Goal: Transaction & Acquisition: Purchase product/service

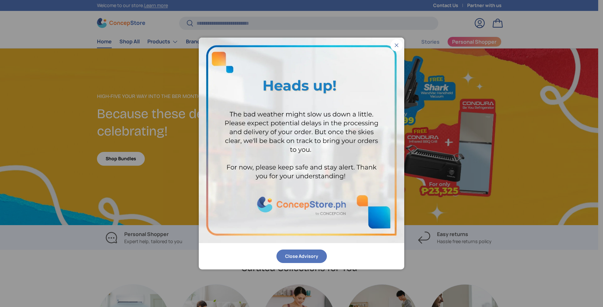
scroll to position [1661, 2624]
click at [320, 252] on button "Close Advisory" at bounding box center [301, 256] width 50 height 14
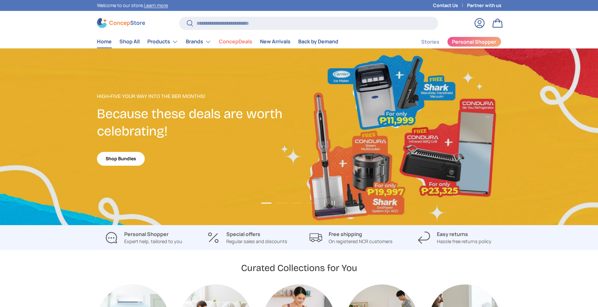
scroll to position [0, 0]
click at [253, 23] on input "Search" at bounding box center [308, 23] width 259 height 13
paste input "**********"
type input "**********"
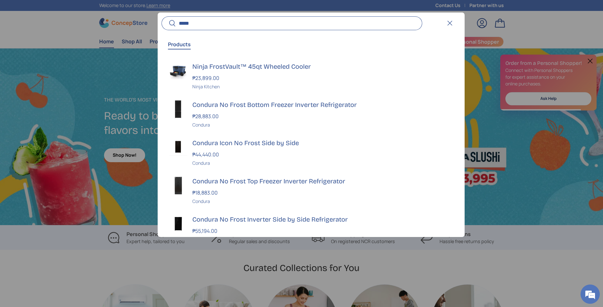
scroll to position [0, 603]
type input "*****"
click at [283, 64] on h3 "Ninja FrostVault™ 45qt Wheeled Cooler" at bounding box center [322, 66] width 261 height 9
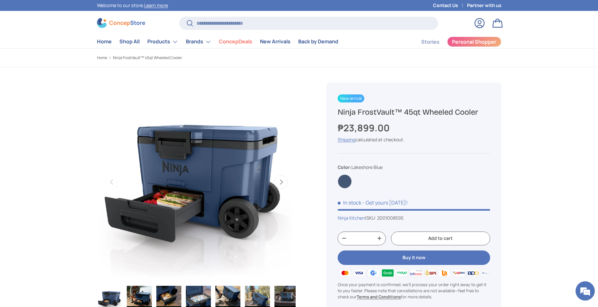
click at [137, 22] on img at bounding box center [121, 23] width 48 height 10
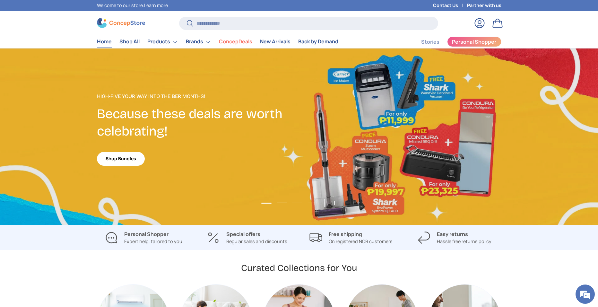
click at [280, 203] on button "Load slide 2 of 4" at bounding box center [282, 203] width 14 height 10
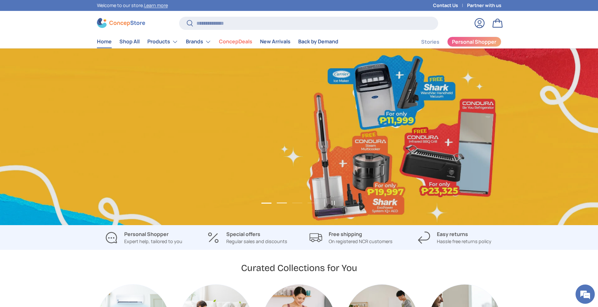
scroll to position [0, 598]
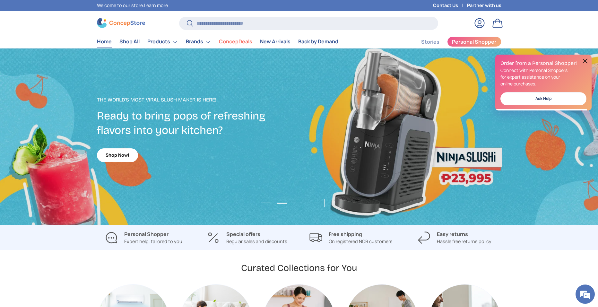
click at [270, 203] on button "Load slide 1 of 4" at bounding box center [266, 203] width 14 height 10
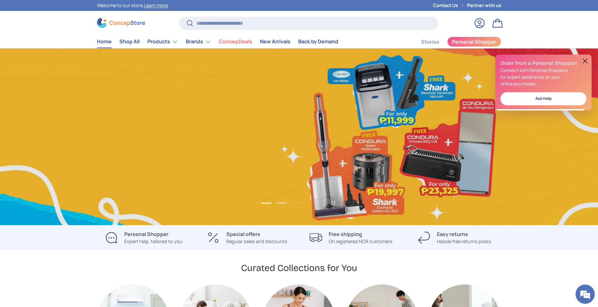
scroll to position [0, 0]
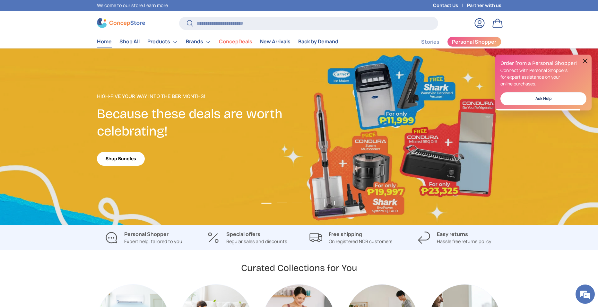
click at [287, 203] on button "Load slide 2 of 4" at bounding box center [282, 203] width 14 height 10
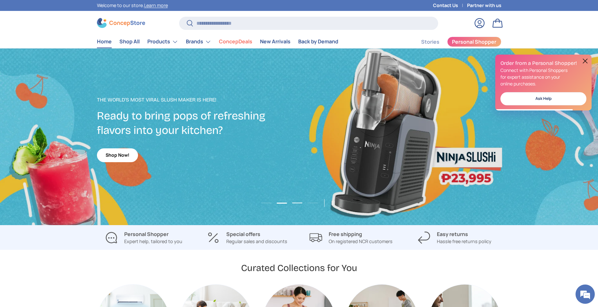
click at [295, 203] on button "Load slide 3 of 4" at bounding box center [297, 203] width 14 height 10
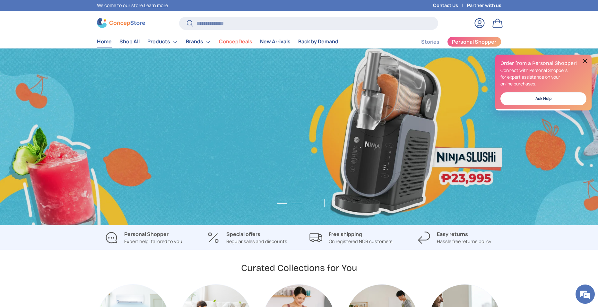
scroll to position [0, 1196]
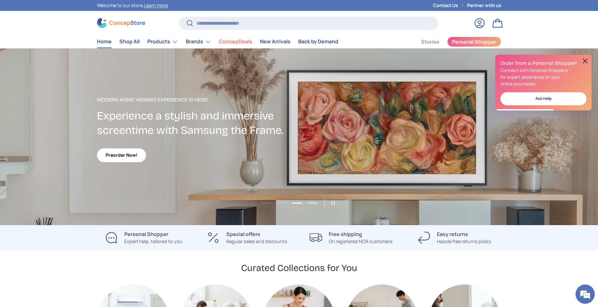
click at [312, 202] on button "Load slide 4 of 4" at bounding box center [313, 203] width 14 height 10
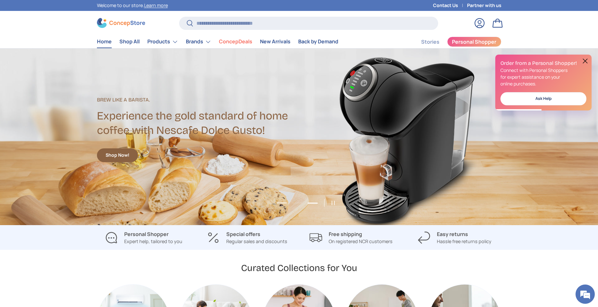
scroll to position [0, 0]
click at [281, 202] on button "Load slide 2 of 4" at bounding box center [282, 203] width 14 height 10
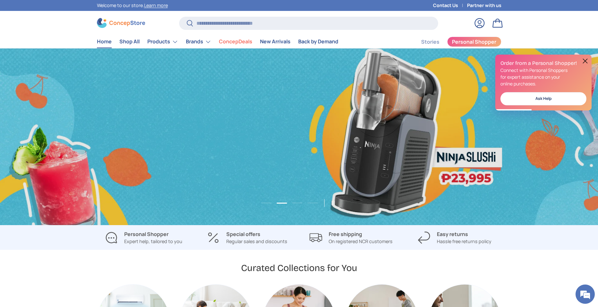
scroll to position [0, 598]
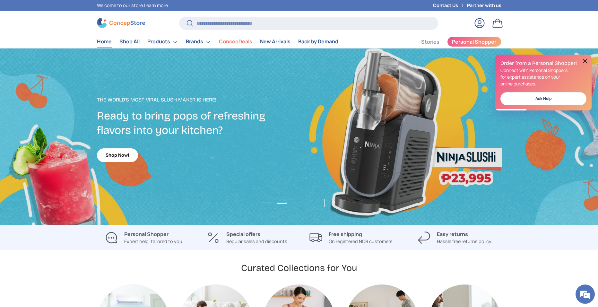
click at [269, 203] on button "Load slide 1 of 4" at bounding box center [266, 203] width 14 height 10
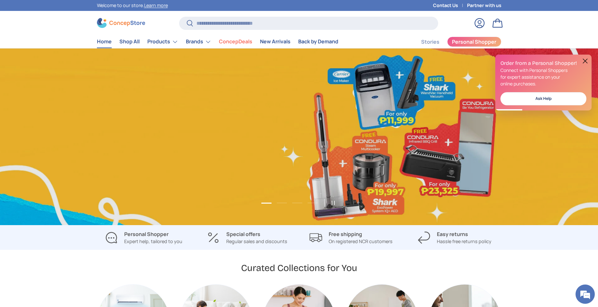
scroll to position [0, 0]
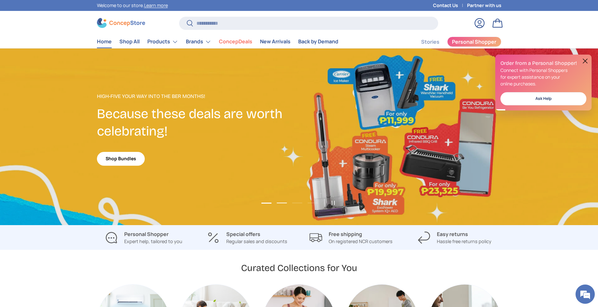
click at [276, 203] on button "Load slide 2 of 4" at bounding box center [282, 203] width 14 height 10
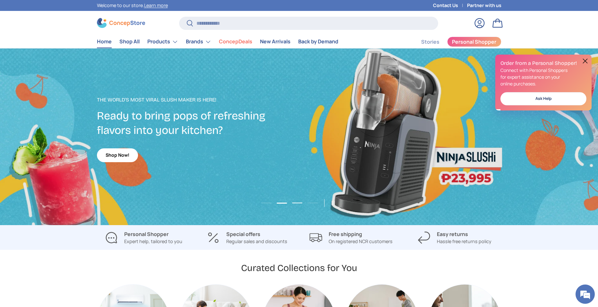
click at [294, 203] on button "Load slide 3 of 4" at bounding box center [297, 203] width 14 height 10
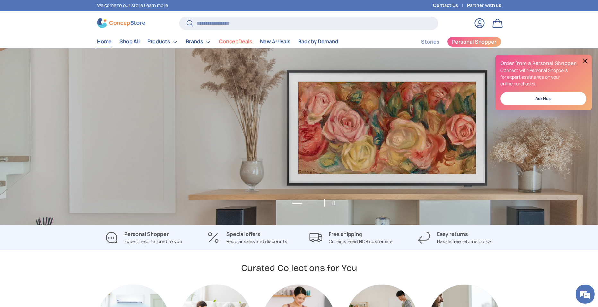
scroll to position [0, 1196]
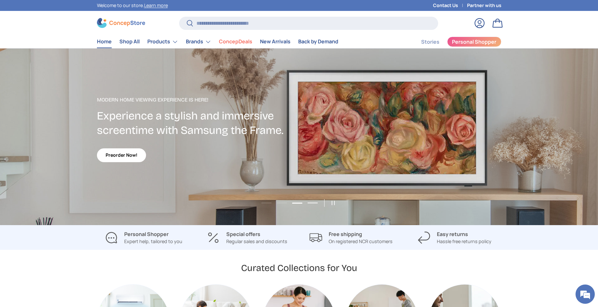
click at [309, 203] on button "Load slide 4 of 4" at bounding box center [313, 203] width 14 height 10
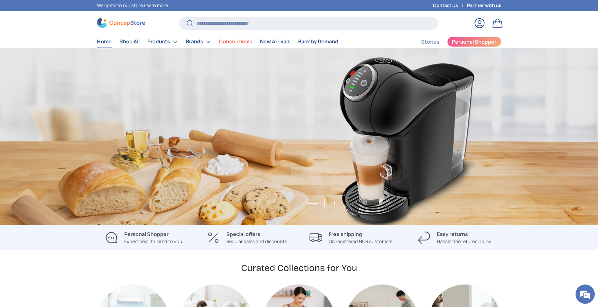
scroll to position [0, 1794]
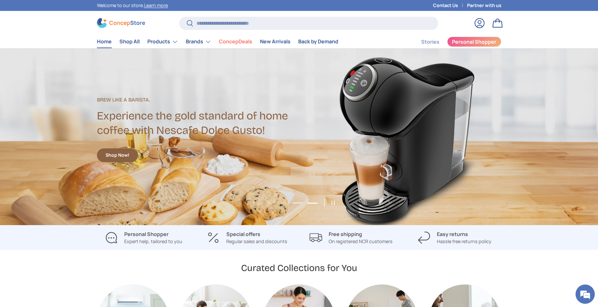
click at [302, 202] on button "Load slide 3 of 4" at bounding box center [297, 203] width 14 height 10
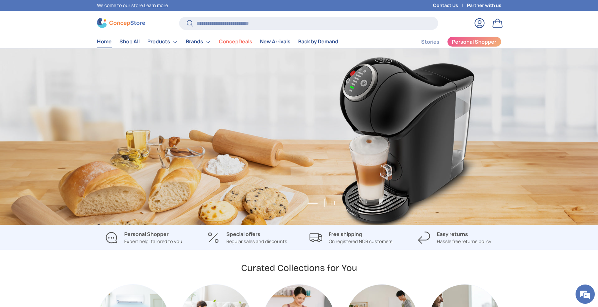
scroll to position [0, 1196]
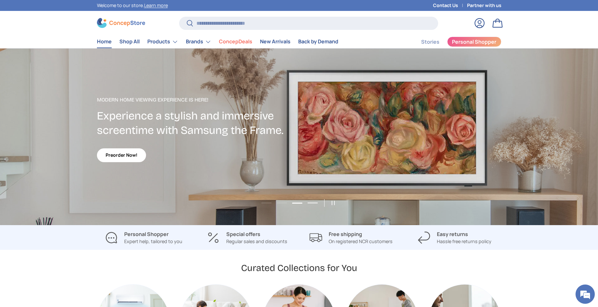
click at [309, 203] on button "Load slide 4 of 4" at bounding box center [313, 203] width 14 height 10
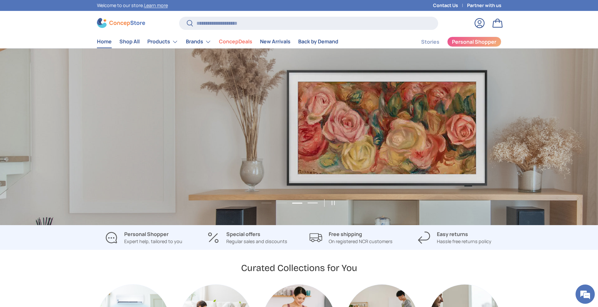
scroll to position [0, 1794]
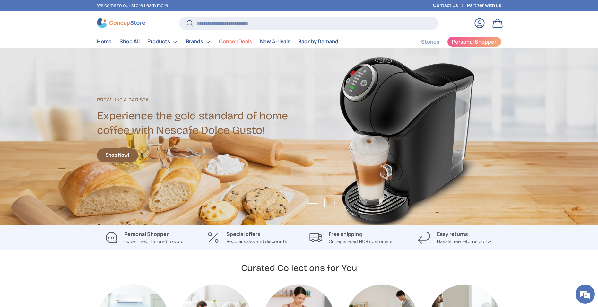
click at [260, 204] on button "Load slide 1 of 4" at bounding box center [266, 203] width 14 height 10
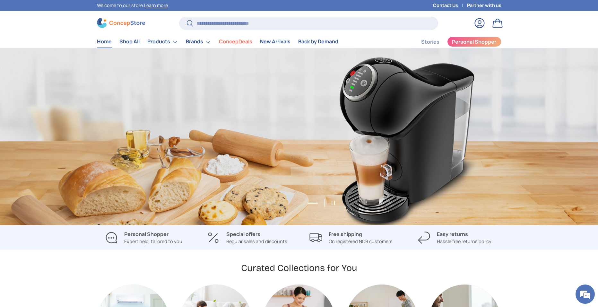
click at [260, 204] on button "Load slide 1 of 4" at bounding box center [266, 203] width 14 height 10
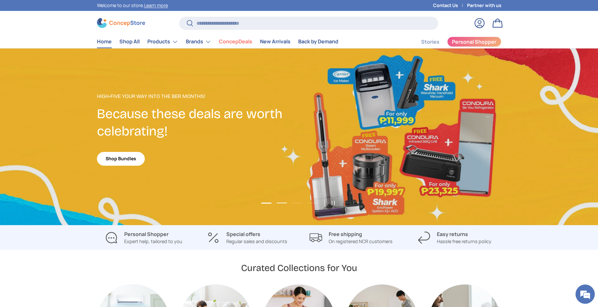
click at [281, 203] on button "Load slide 2 of 4" at bounding box center [282, 203] width 14 height 10
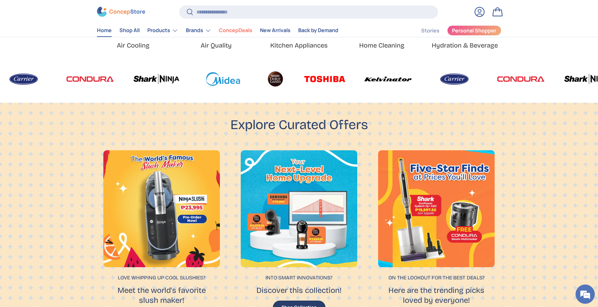
scroll to position [0, 1794]
